Goal: Task Accomplishment & Management: Complete application form

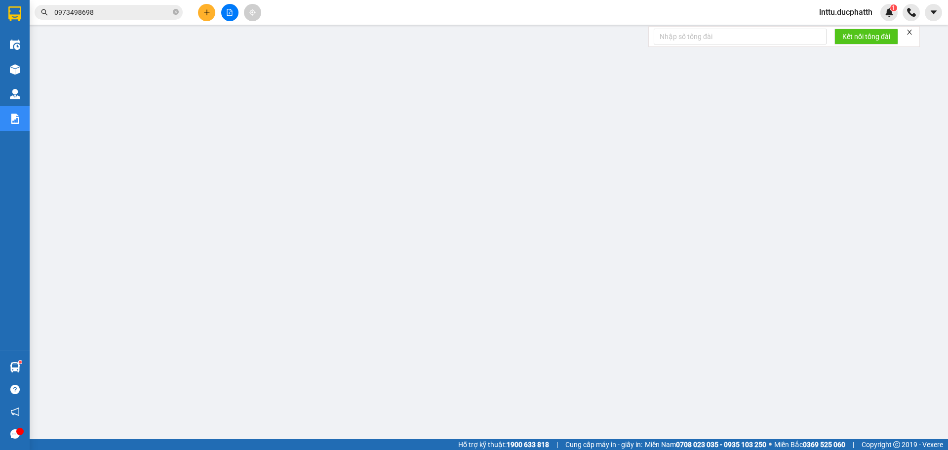
click at [76, 11] on input "0973498698" at bounding box center [112, 12] width 116 height 11
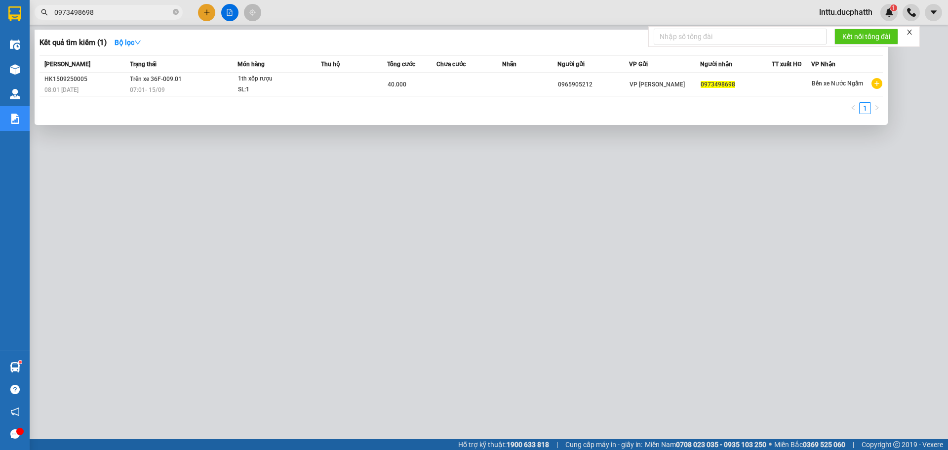
click at [76, 11] on input "0973498698" at bounding box center [112, 12] width 116 height 11
paste input "NN1309250422"
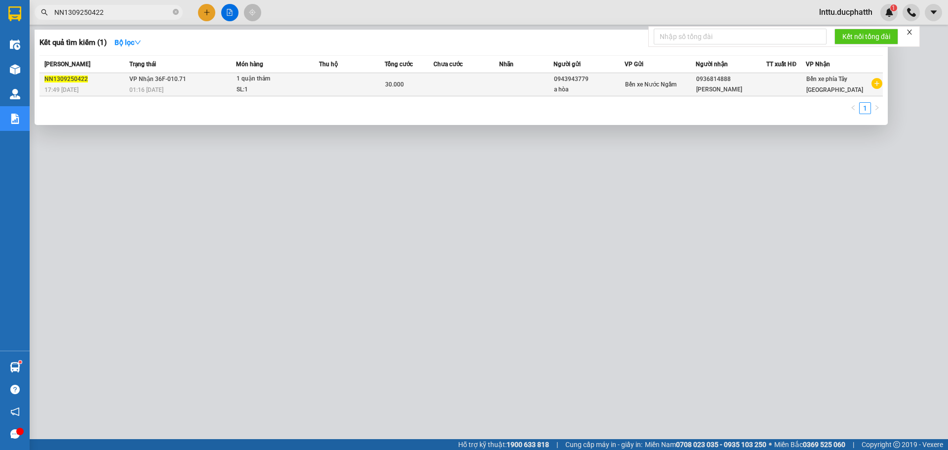
type input "NN1309250422"
click at [433, 92] on td "30.000" at bounding box center [408, 84] width 49 height 23
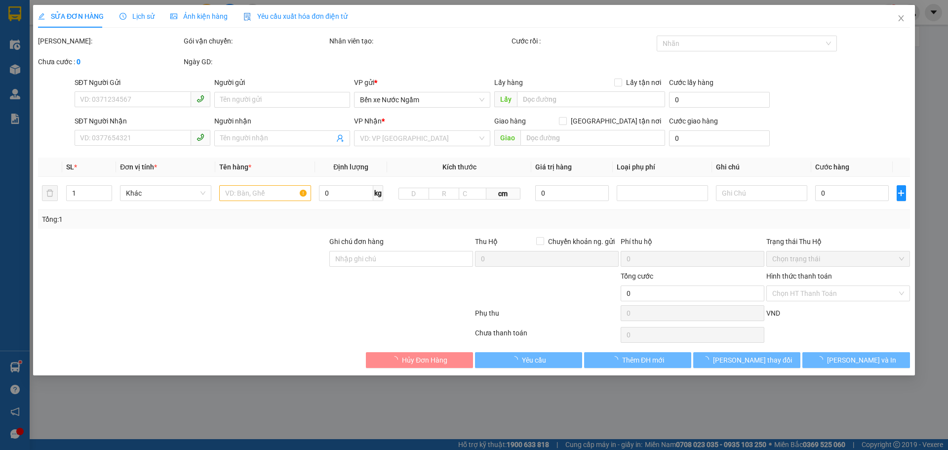
type input "0943943779"
type input "a hòa"
type input "0936814888"
type input "[PERSON_NAME]"
type input "ck 13/9"
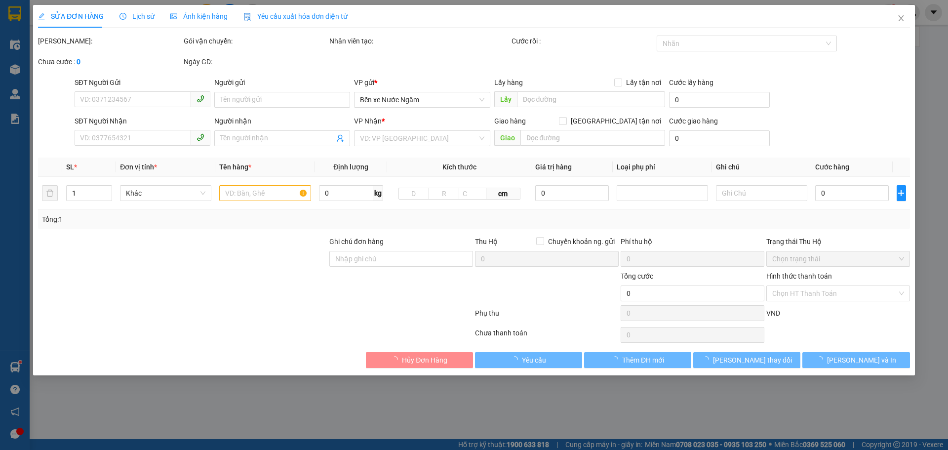
type input "30.000"
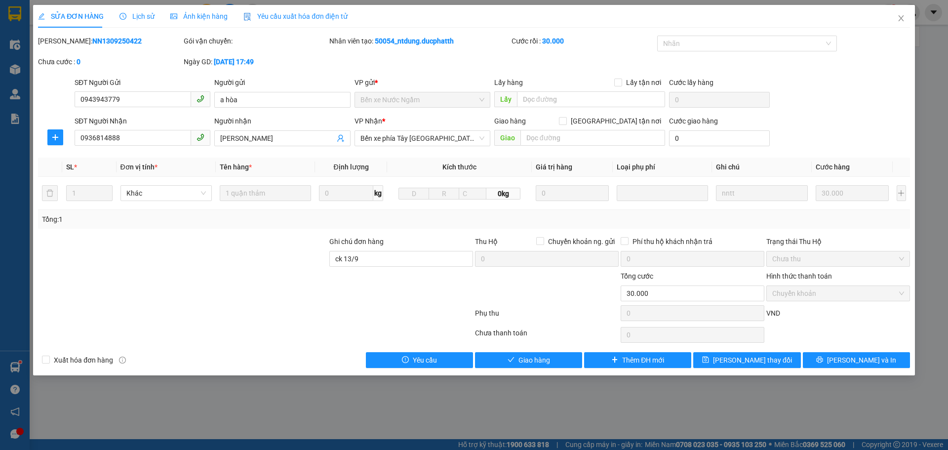
click at [145, 15] on span "Lịch sử" at bounding box center [136, 16] width 35 height 8
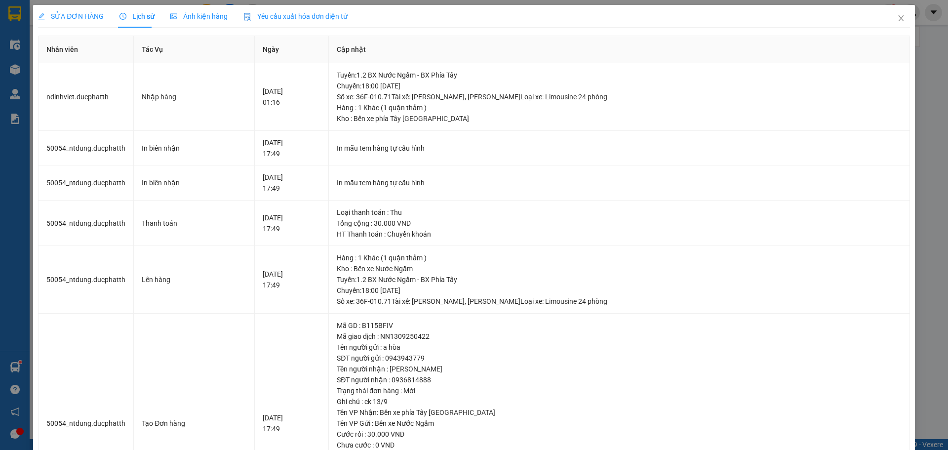
drag, startPoint x: 940, startPoint y: 171, endPoint x: 929, endPoint y: 167, distance: 11.3
click at [938, 170] on div "SỬA ĐƠN HÀNG Lịch sử Ảnh kiện hàng Yêu cầu xuất hóa đơn điện tử Total Paid Fee …" at bounding box center [474, 225] width 948 height 450
click at [903, 150] on div "SỬA ĐƠN HÀNG Lịch sử Ảnh kiện hàng Yêu cầu xuất hóa đơn điện tử Total Paid Fee …" at bounding box center [473, 272] width 881 height 535
drag, startPoint x: 909, startPoint y: 162, endPoint x: 912, endPoint y: 178, distance: 15.7
click at [912, 177] on div "SỬA ĐƠN HÀNG Lịch sử Ảnh kiện hàng Yêu cầu xuất hóa đơn điện tử Total Paid Fee …" at bounding box center [474, 225] width 948 height 450
